Goal: Information Seeking & Learning: Learn about a topic

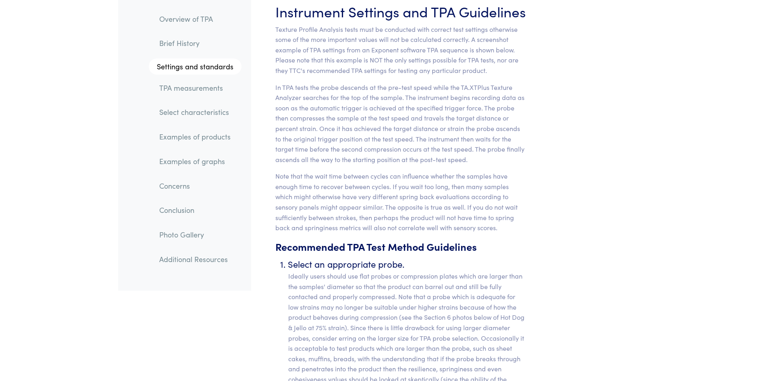
click at [198, 85] on link "TPA measurements" at bounding box center [197, 88] width 89 height 19
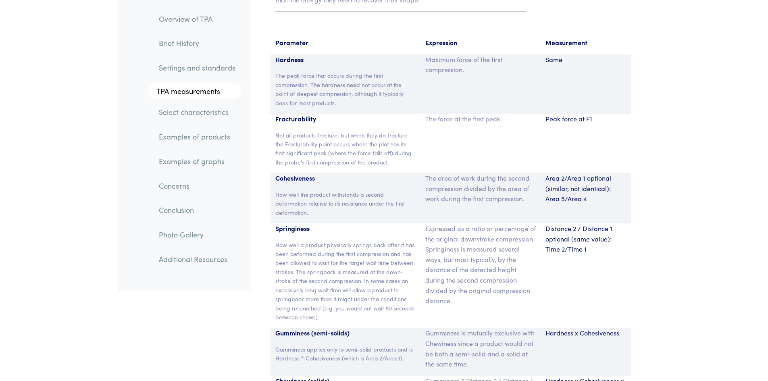
scroll to position [5294, 0]
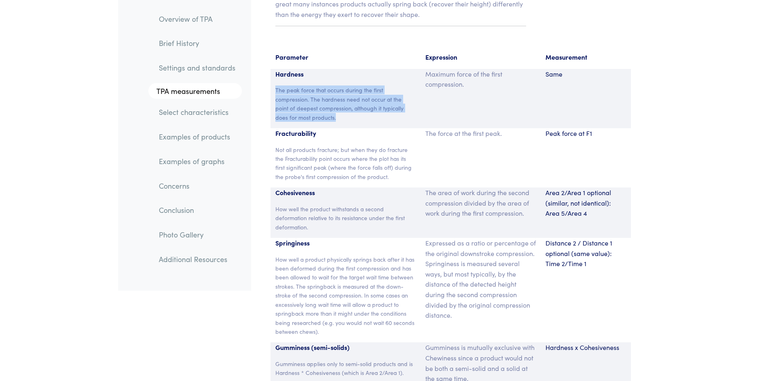
drag, startPoint x: 318, startPoint y: 98, endPoint x: 263, endPoint y: 65, distance: 64.2
click at [263, 65] on section "Parameter Expression Measurement Hardness The peak force that occurs during the…" at bounding box center [450, 284] width 389 height 485
copy p "The peak force that occurs during the first compression. The hardness need not …"
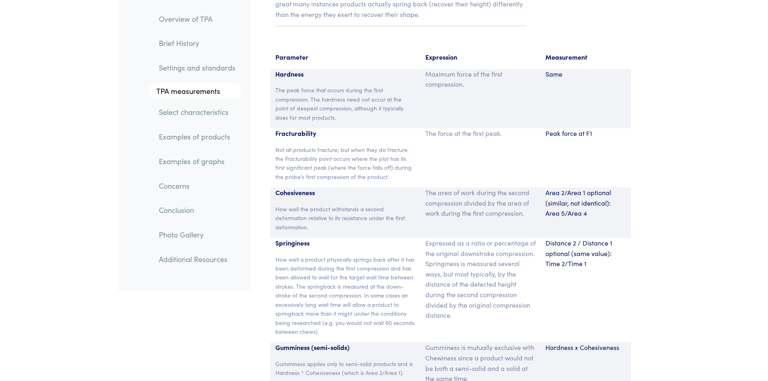
click at [433, 162] on div "The force at the first peak." at bounding box center [480, 157] width 120 height 59
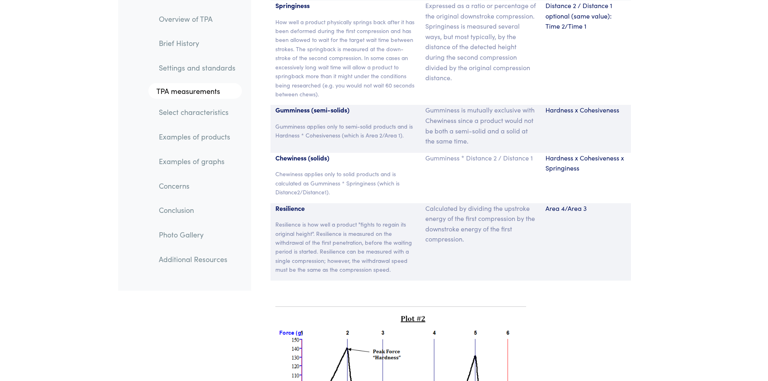
scroll to position [5536, 0]
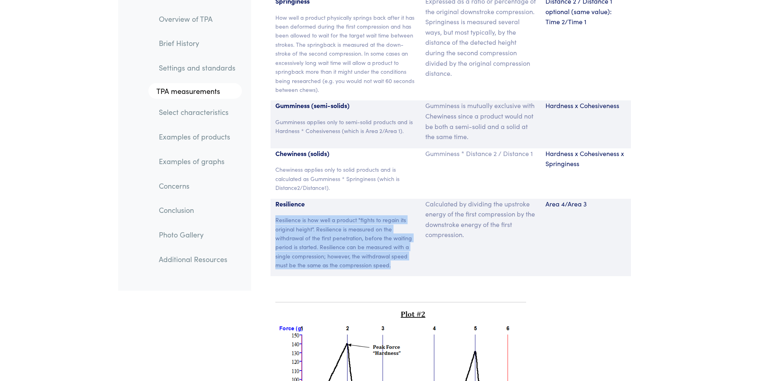
drag, startPoint x: 407, startPoint y: 242, endPoint x: 275, endPoint y: 197, distance: 139.2
click at [275, 215] on p "Resilience is how well a product "fights to regain its original height". Resili…" at bounding box center [345, 242] width 141 height 54
copy p "Resilience is how well a product "fights to regain its original height". Resili…"
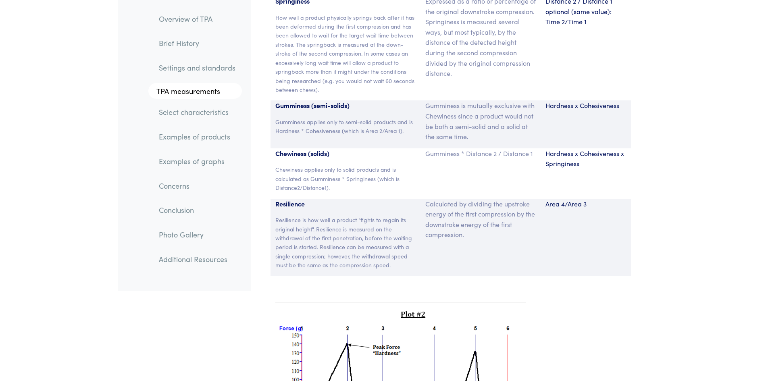
click at [337, 165] on p "Chewiness applies only to solid products and is calculated as Gumminess * Sprin…" at bounding box center [345, 178] width 141 height 27
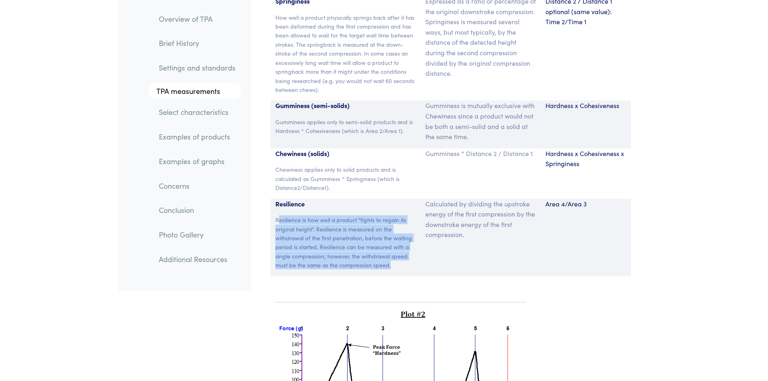
drag, startPoint x: 393, startPoint y: 250, endPoint x: 277, endPoint y: 202, distance: 125.4
click at [277, 202] on div "Resilience Resilience is how well a product "fights to regain its original heig…" at bounding box center [345, 237] width 150 height 77
click at [385, 215] on p "Resilience is how well a product "fights to regain its original height". Resili…" at bounding box center [345, 242] width 141 height 54
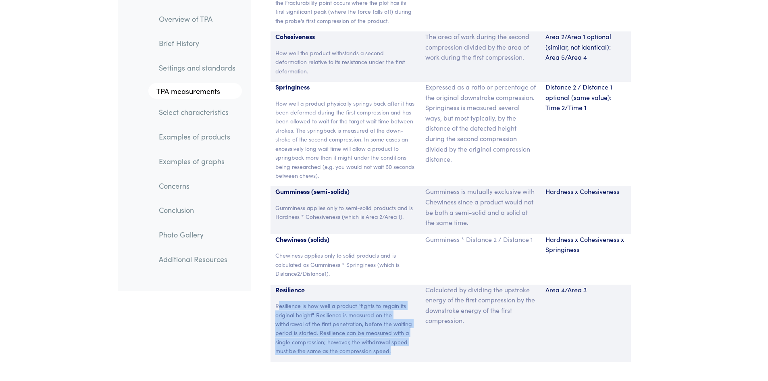
scroll to position [5415, 0]
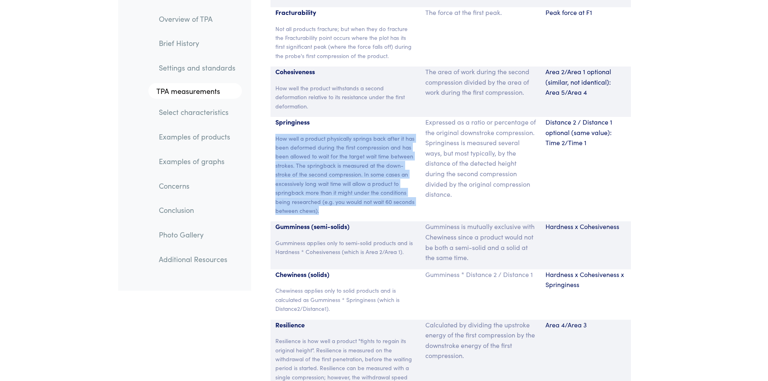
drag, startPoint x: 326, startPoint y: 194, endPoint x: 257, endPoint y: 117, distance: 103.6
click at [257, 117] on section "Parameter Expression Measurement Hardness The peak force that occurs during the…" at bounding box center [450, 163] width 389 height 485
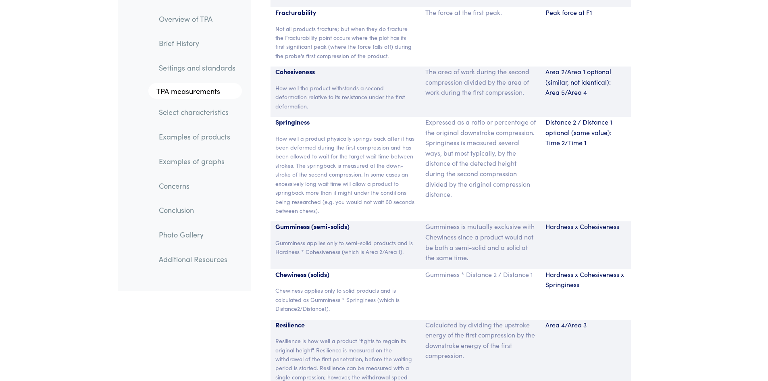
drag, startPoint x: 312, startPoint y: 97, endPoint x: 312, endPoint y: 86, distance: 10.9
click at [312, 117] on p "Springiness" at bounding box center [345, 122] width 141 height 10
drag, startPoint x: 312, startPoint y: 85, endPoint x: 271, endPoint y: 65, distance: 45.4
click at [271, 67] on div "Cohesiveness How well the product withstands a second deformation relative to i…" at bounding box center [345, 92] width 150 height 50
copy p "How well the product withstands a second deformation relative to its resistance…"
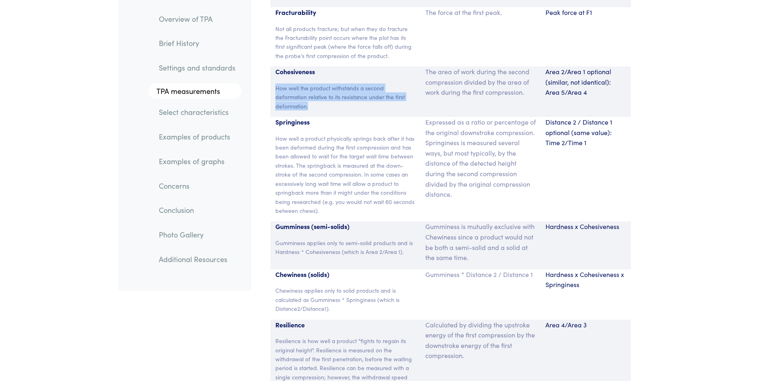
click at [257, 76] on section "Parameter Expression Measurement Hardness The peak force that occurs during the…" at bounding box center [450, 163] width 389 height 485
drag, startPoint x: 318, startPoint y: 52, endPoint x: 271, endPoint y: 51, distance: 46.8
click at [271, 67] on div "Cohesiveness How well the product withstands a second deformation relative to i…" at bounding box center [345, 92] width 150 height 50
copy p "Cohesiveness"
click at [381, 140] on p "How well a product physically springs back after it has been deformed during th…" at bounding box center [345, 174] width 141 height 81
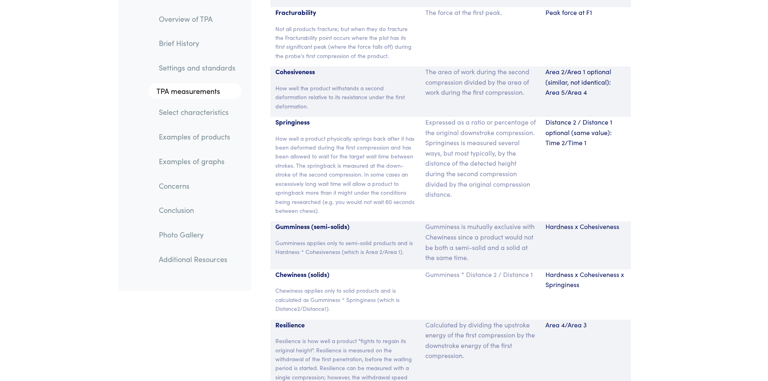
drag, startPoint x: 279, startPoint y: 102, endPoint x: 187, endPoint y: 121, distance: 94.1
click at [279, 117] on p "Springiness" at bounding box center [345, 122] width 141 height 10
click at [302, 238] on p "Gumminess applies only to semi-solid products and is Hardness * Cohesiveness (w…" at bounding box center [345, 247] width 141 height 18
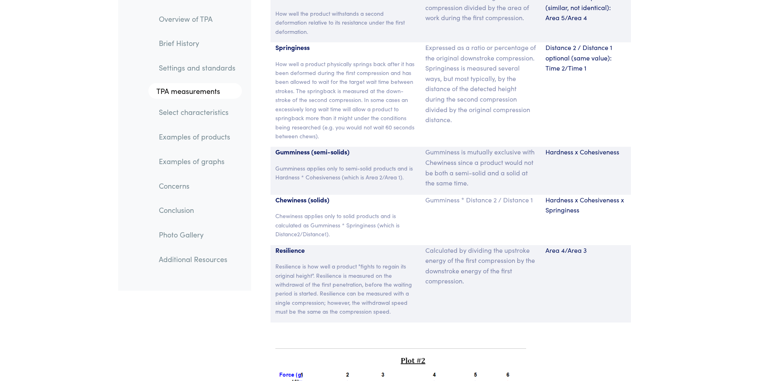
scroll to position [5495, 0]
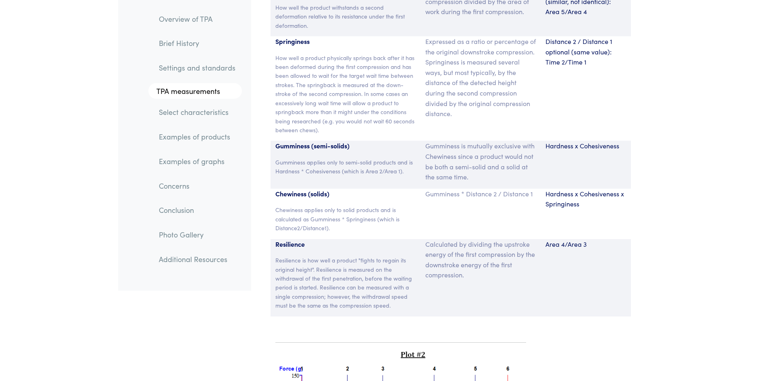
click at [299, 205] on p "Chewiness applies only to solid products and is calculated as Gumminess * Sprin…" at bounding box center [345, 218] width 141 height 27
click at [350, 158] on p "Gumminess applies only to semi-solid products and is Hardness * Cohesiveness (w…" at bounding box center [345, 167] width 141 height 18
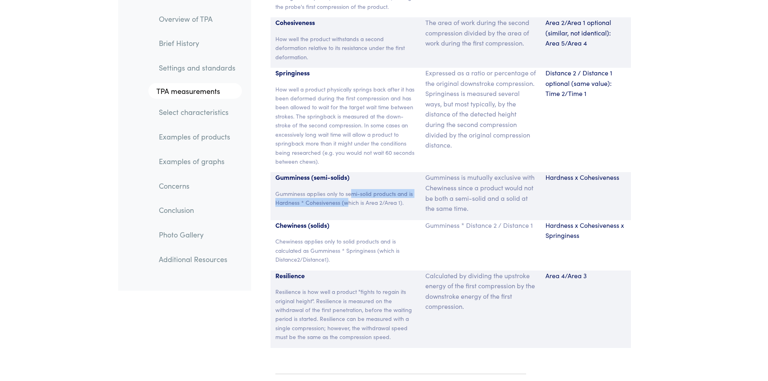
scroll to position [5375, 0]
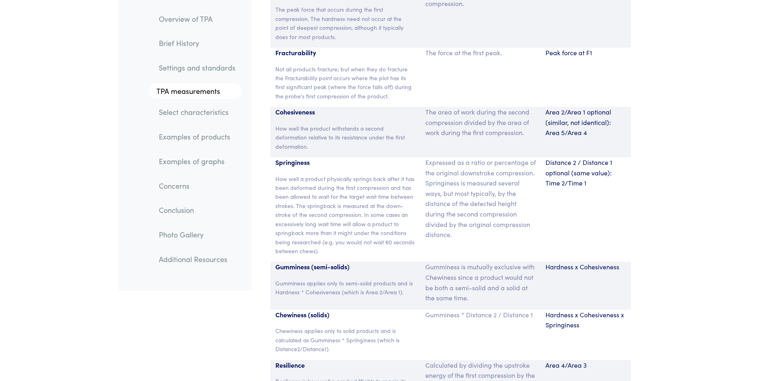
click at [329, 227] on p "How well a product physically springs back after it has been deformed during th…" at bounding box center [345, 214] width 141 height 81
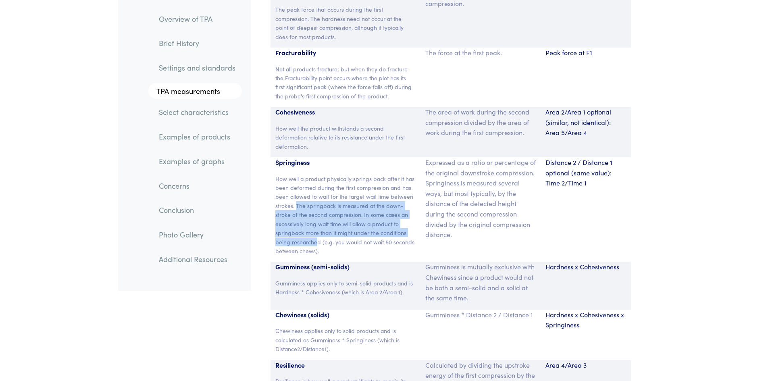
drag, startPoint x: 318, startPoint y: 221, endPoint x: 297, endPoint y: 186, distance: 41.6
click at [297, 186] on p "How well a product physically springs back after it has been deformed during th…" at bounding box center [345, 214] width 141 height 81
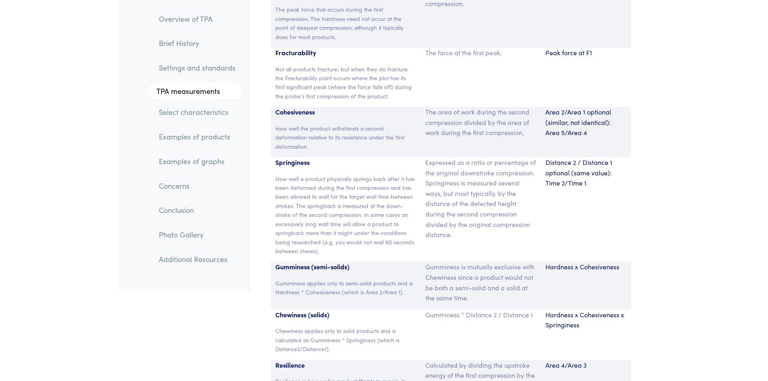
click at [287, 174] on p "How well a product physically springs back after it has been deformed during th…" at bounding box center [345, 214] width 141 height 81
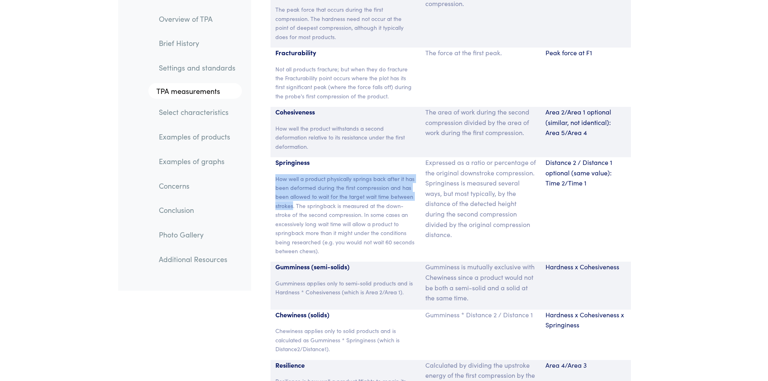
drag, startPoint x: 270, startPoint y: 154, endPoint x: 293, endPoint y: 186, distance: 39.7
click at [293, 186] on div "Springiness How well a product physically springs back after it has been deform…" at bounding box center [345, 209] width 150 height 104
copy p "How well a product physically springs back after it has been deformed during th…"
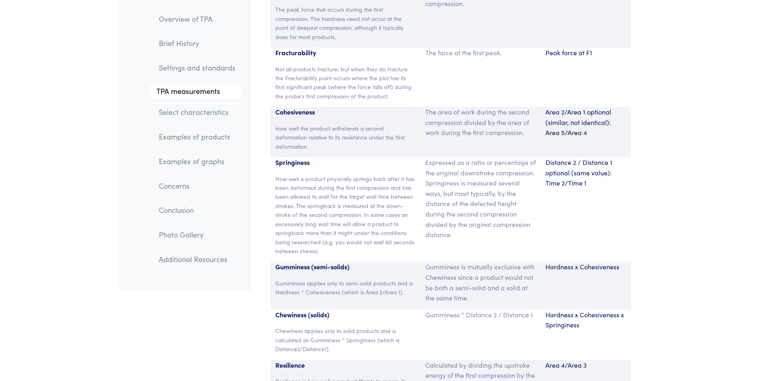
drag, startPoint x: 366, startPoint y: 116, endPoint x: 324, endPoint y: 129, distance: 44.1
click at [365, 124] on p "How well the product withstands a second deformation relative to its resistance…" at bounding box center [345, 137] width 141 height 27
click at [286, 157] on p "Springiness" at bounding box center [345, 162] width 141 height 10
click at [285, 157] on p "Springiness" at bounding box center [345, 162] width 141 height 10
click at [284, 157] on p "Springiness" at bounding box center [345, 162] width 141 height 10
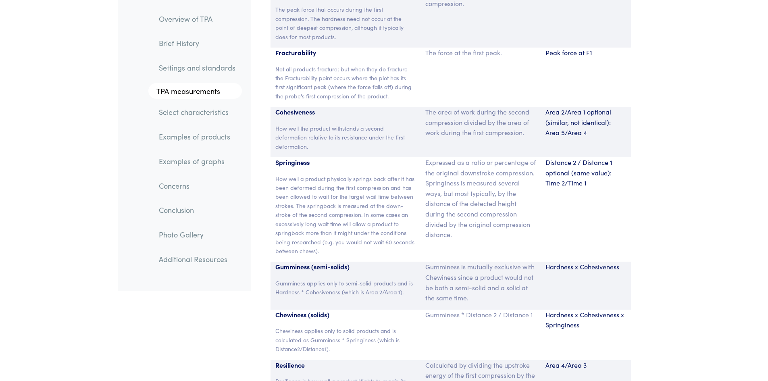
click at [294, 157] on p "Springiness" at bounding box center [345, 162] width 141 height 10
copy p "Springiness"
